Goal: Find specific page/section: Find specific page/section

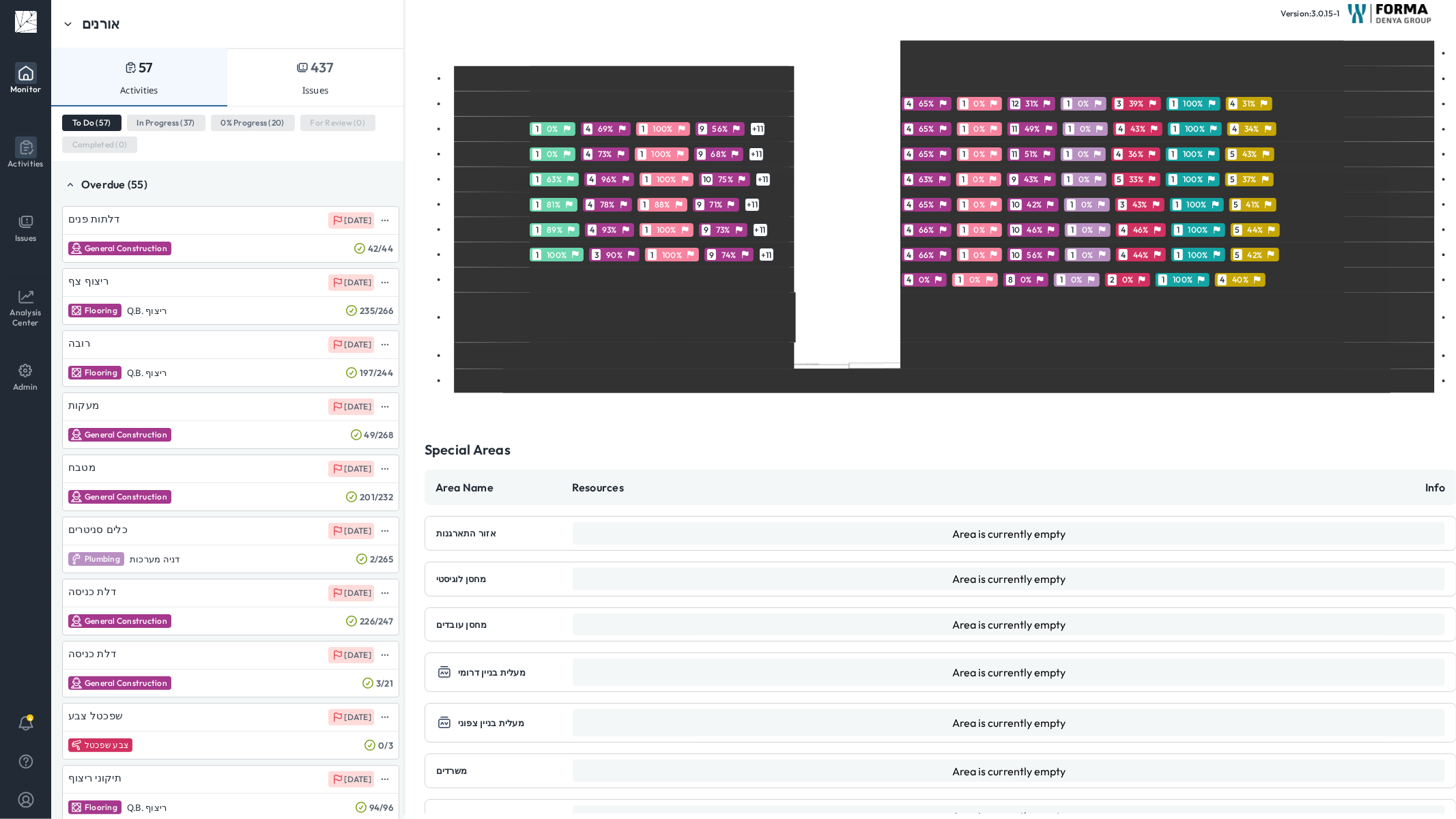
click at [12, 168] on p "Activities" at bounding box center [26, 163] width 36 height 10
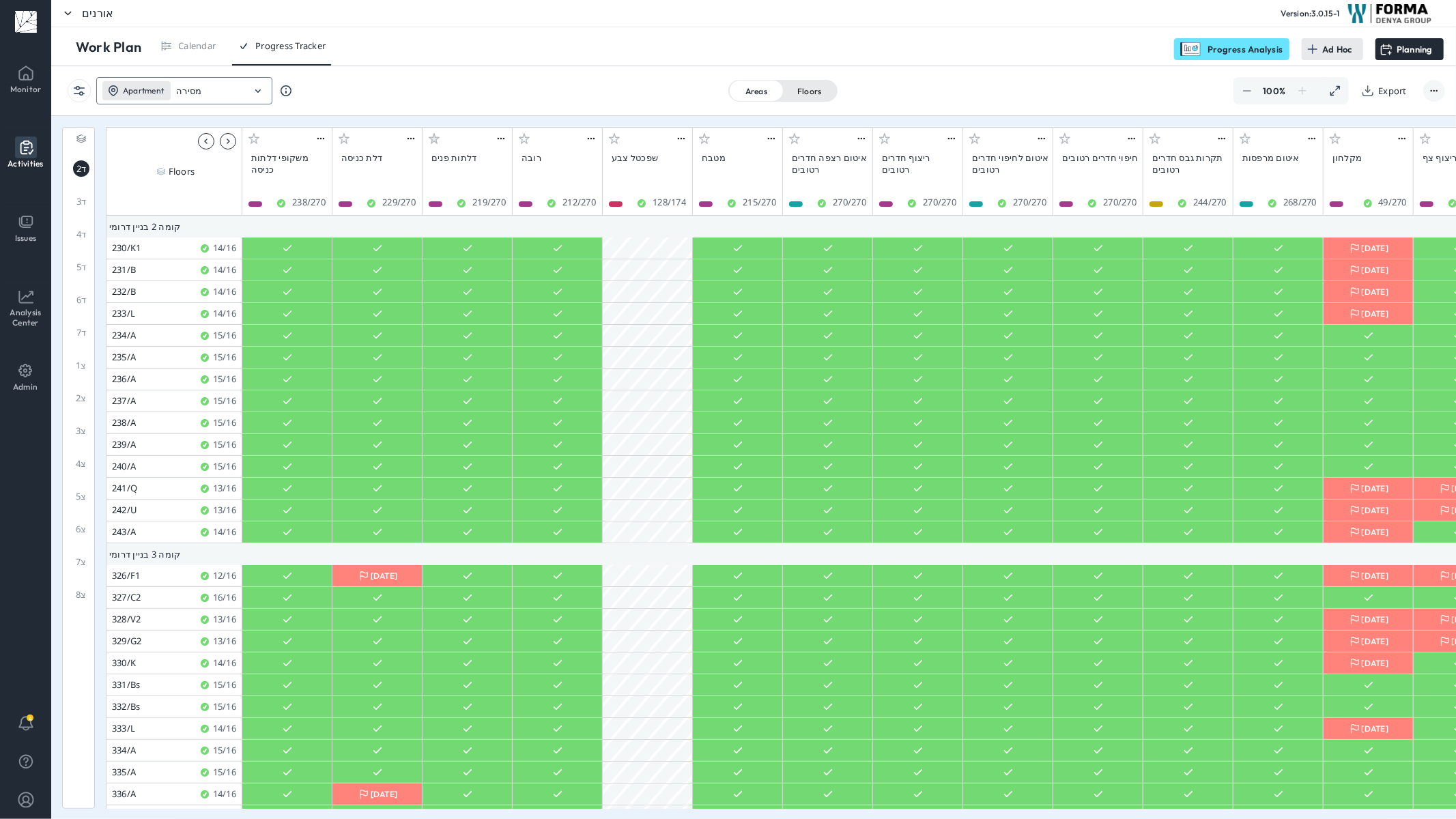
click at [228, 93] on input "מסירה" at bounding box center [210, 91] width 68 height 12
click at [210, 124] on div "Lobby לובאים" at bounding box center [189, 118] width 184 height 27
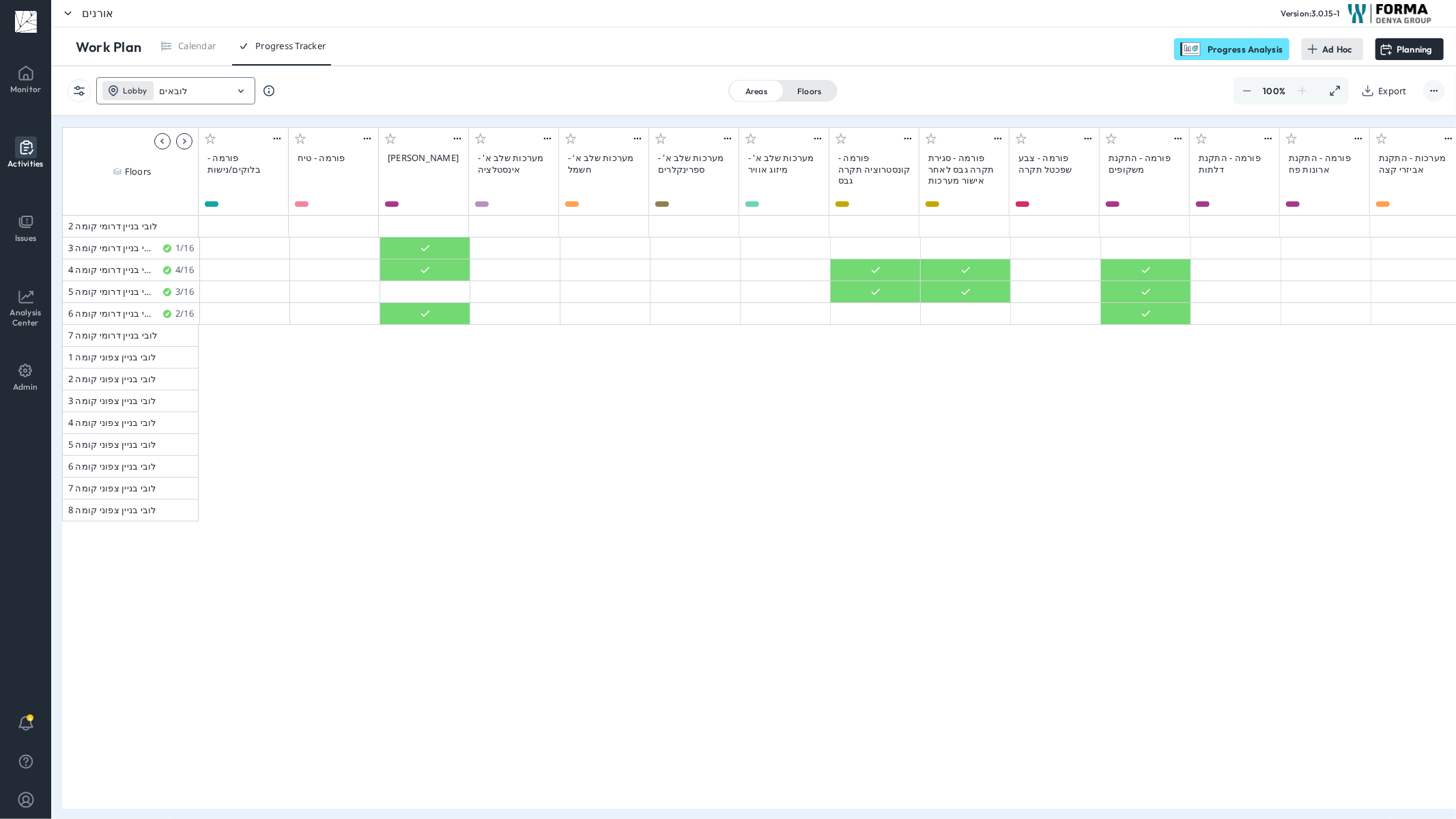
click at [236, 97] on icon at bounding box center [241, 91] width 16 height 16
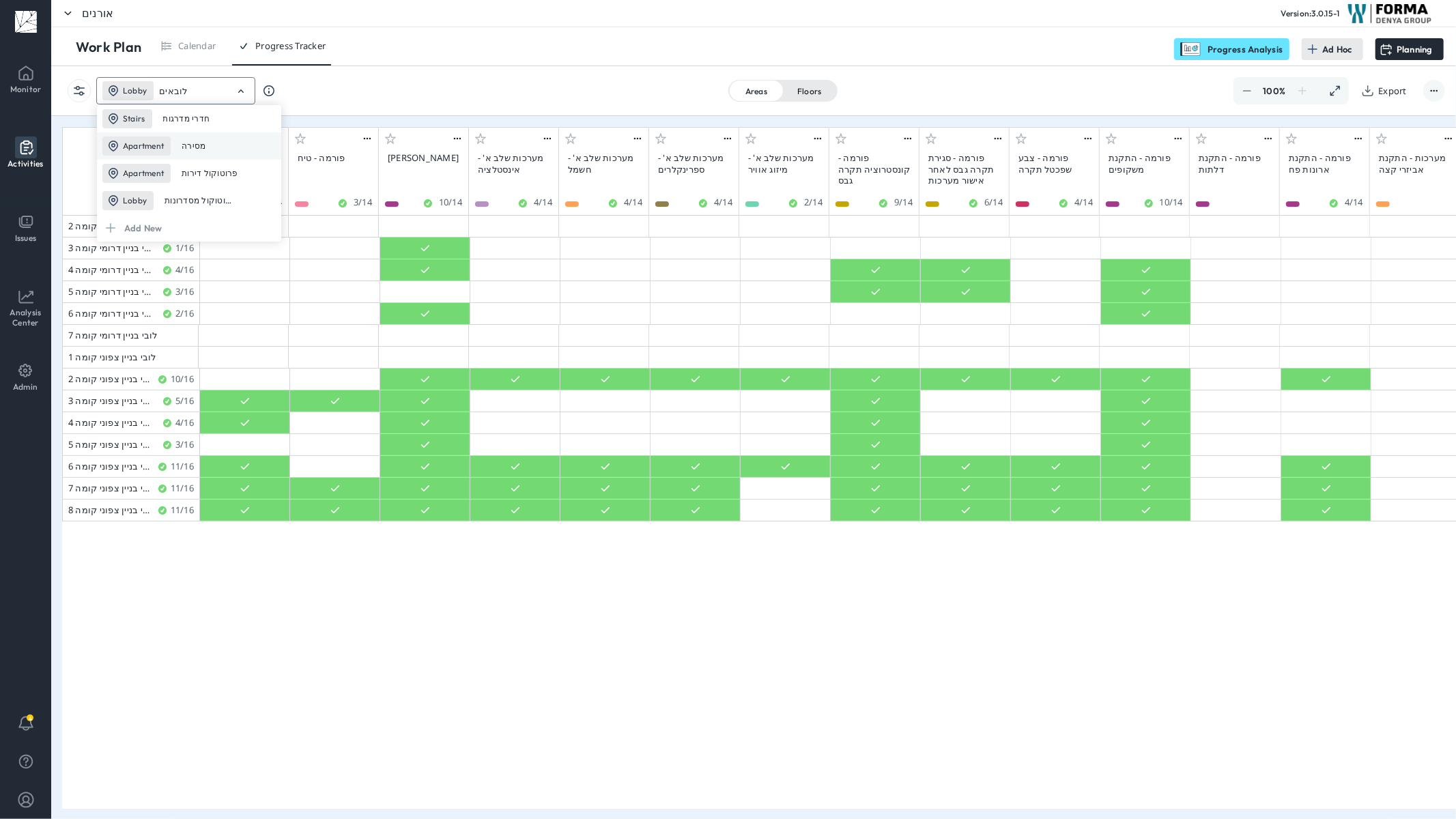
click at [200, 146] on div "מסירה" at bounding box center [195, 145] width 27 height 10
type input "מסירה"
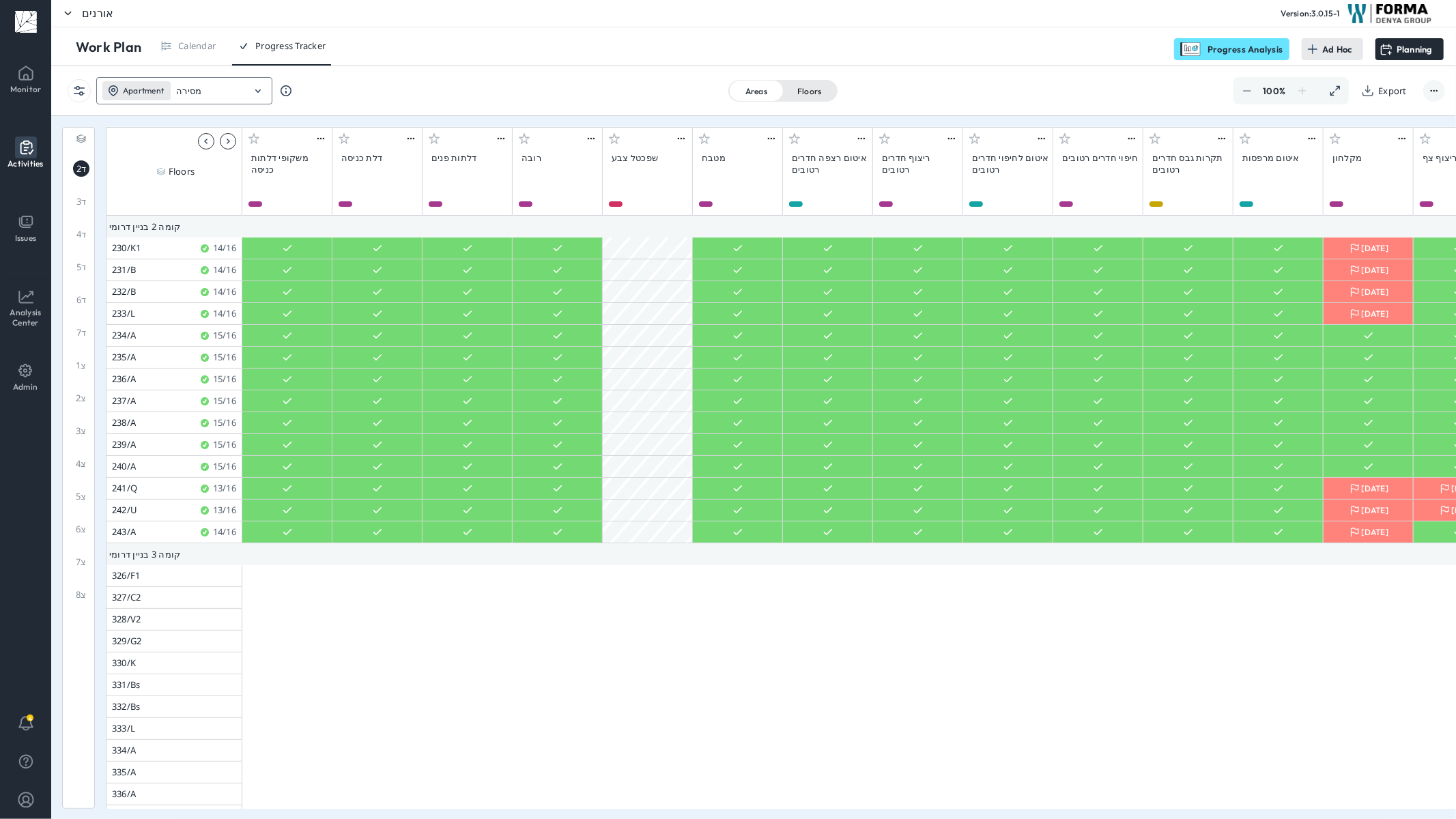
click at [209, 87] on input "מסירה" at bounding box center [210, 91] width 68 height 12
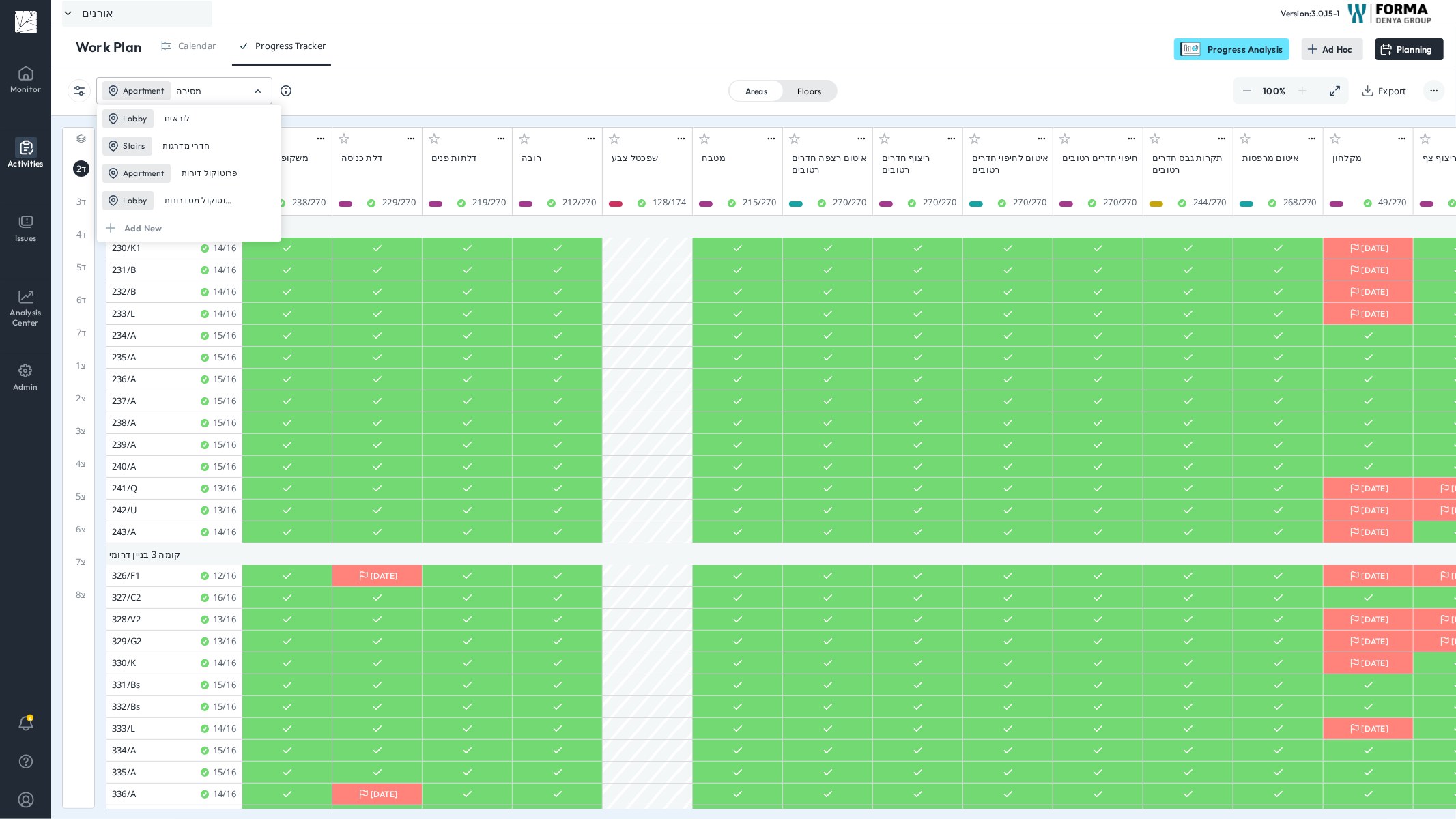
click at [88, 17] on div "אורנים" at bounding box center [97, 13] width 32 height 14
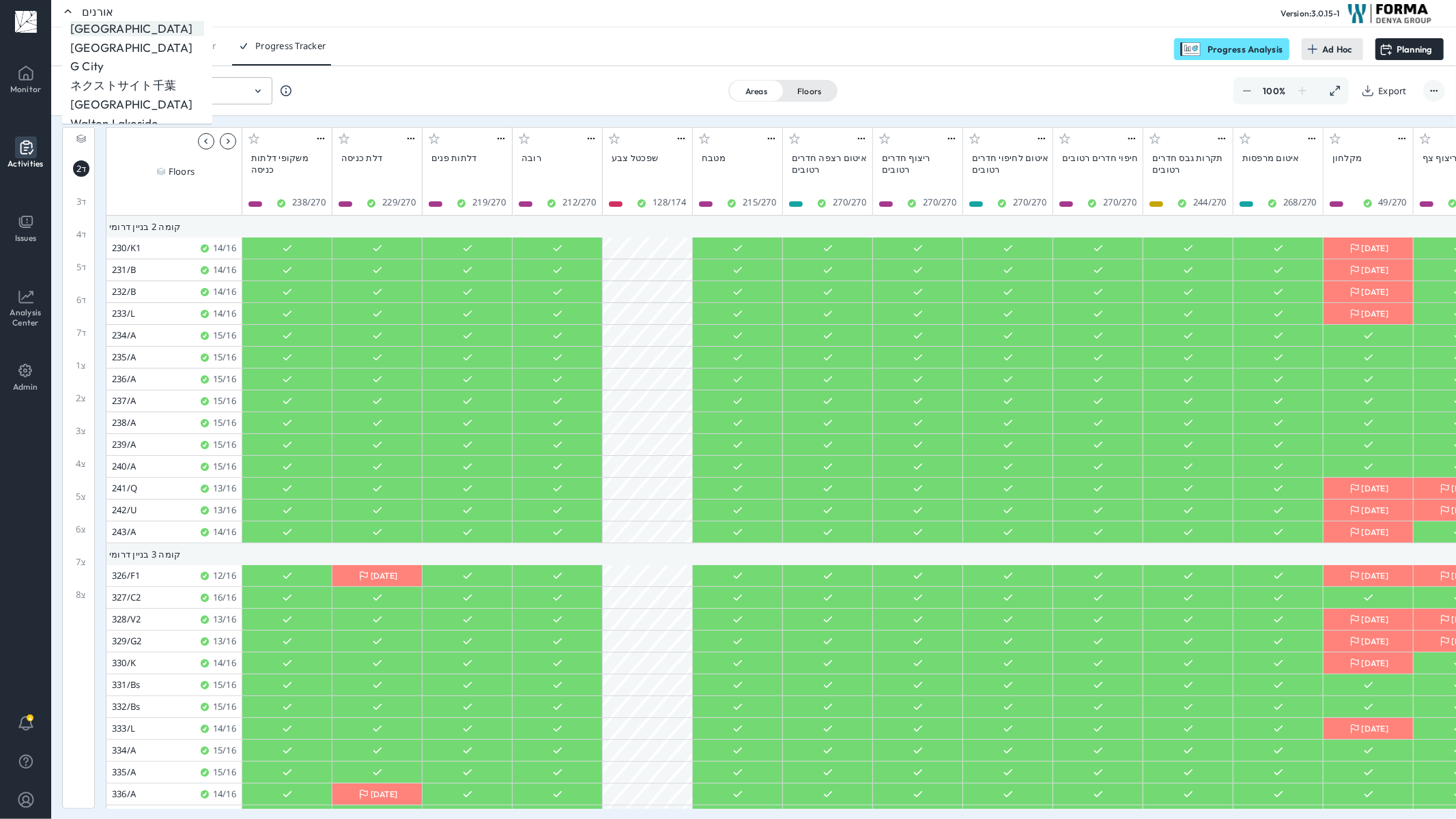
click at [97, 29] on p "[GEOGRAPHIC_DATA]" at bounding box center [131, 28] width 122 height 15
